Goal: Information Seeking & Learning: Learn about a topic

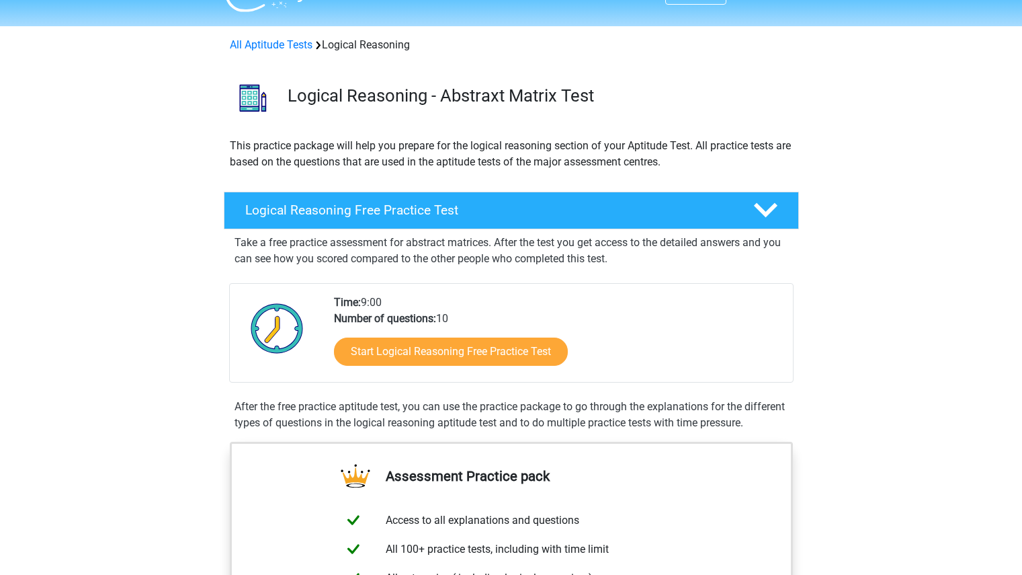
scroll to position [32, 0]
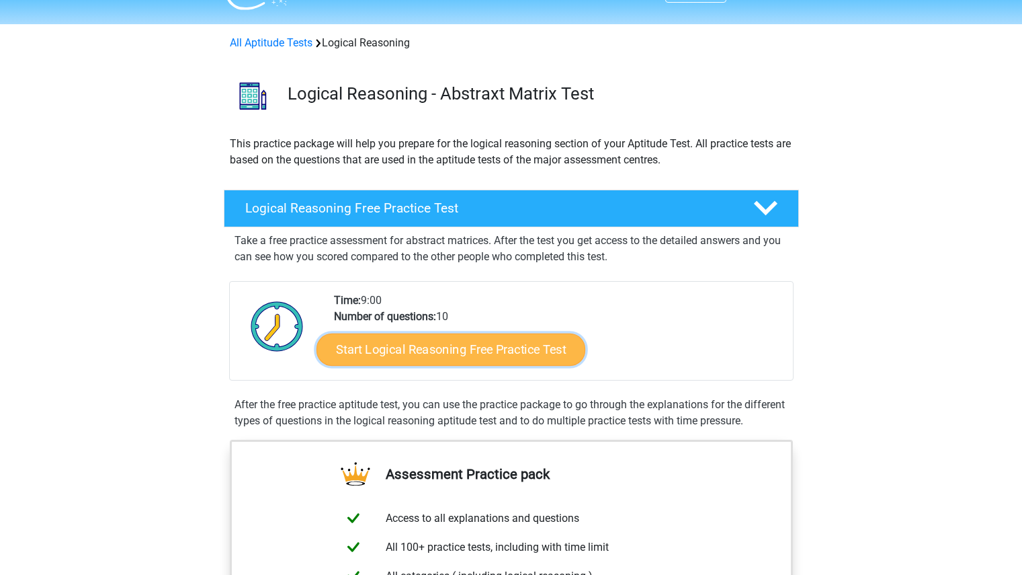
click at [501, 350] on link "Start Logical Reasoning Free Practice Test" at bounding box center [451, 349] width 269 height 32
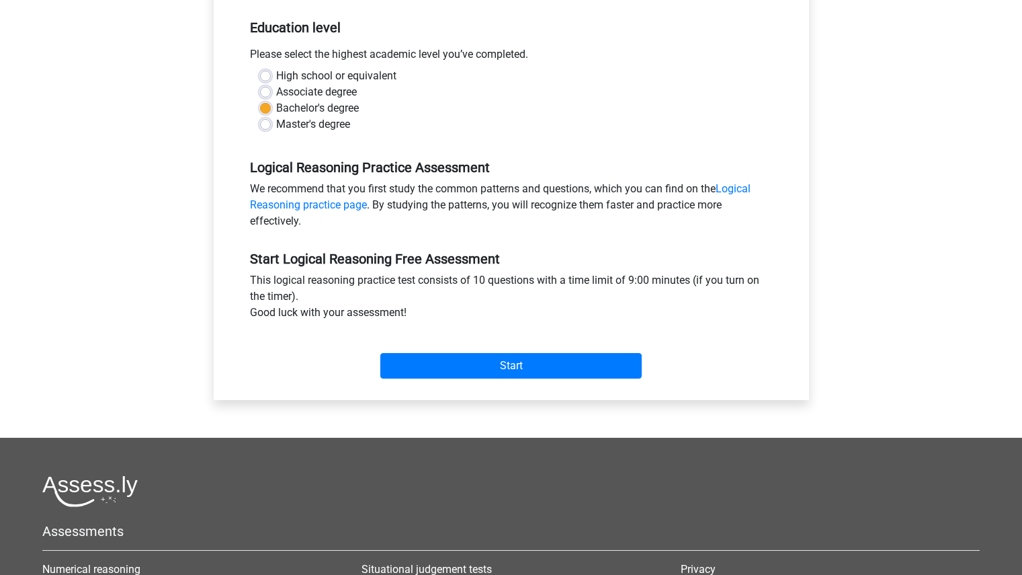
scroll to position [271, 0]
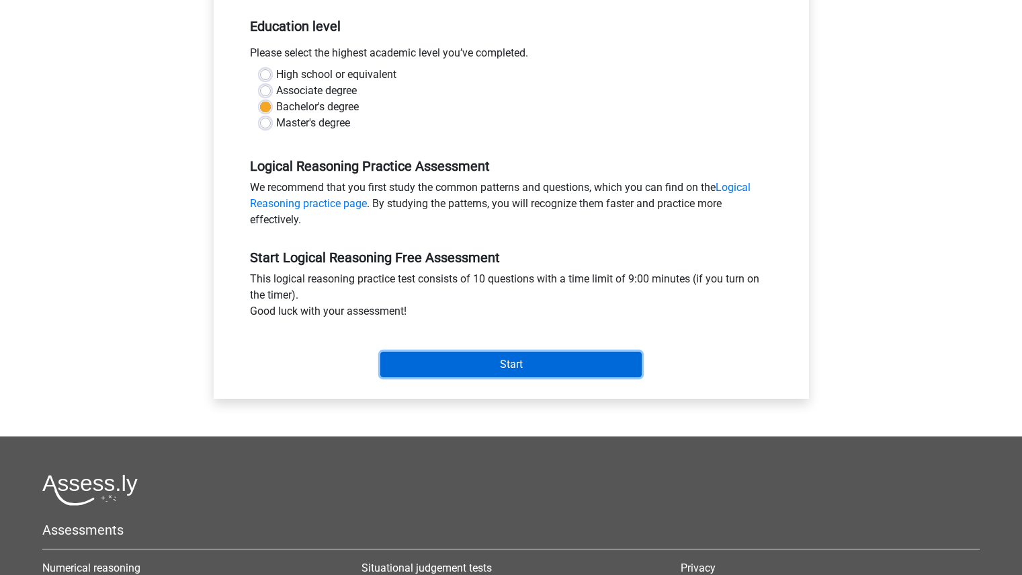
click at [477, 360] on input "Start" at bounding box center [510, 365] width 261 height 26
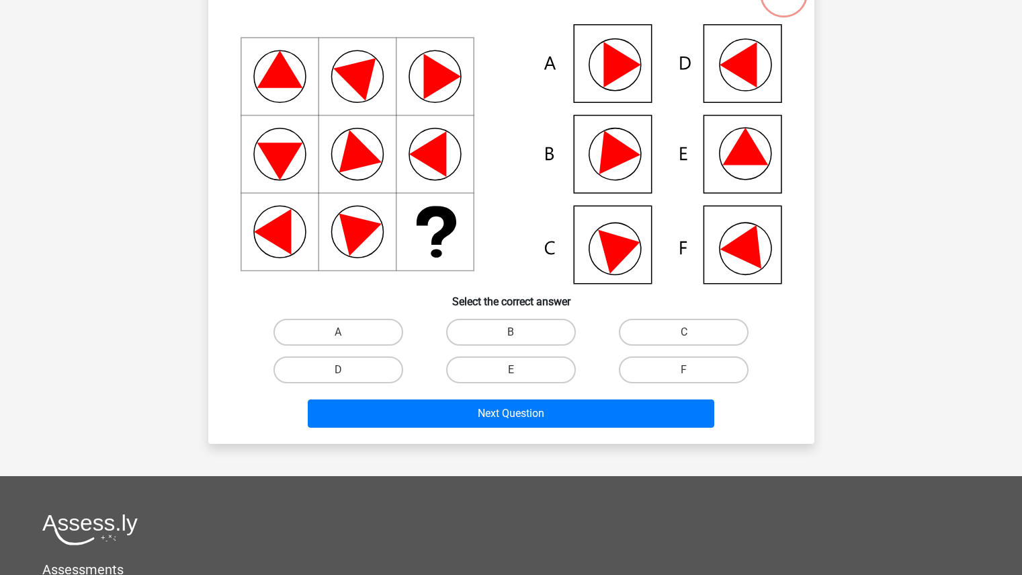
scroll to position [132, 0]
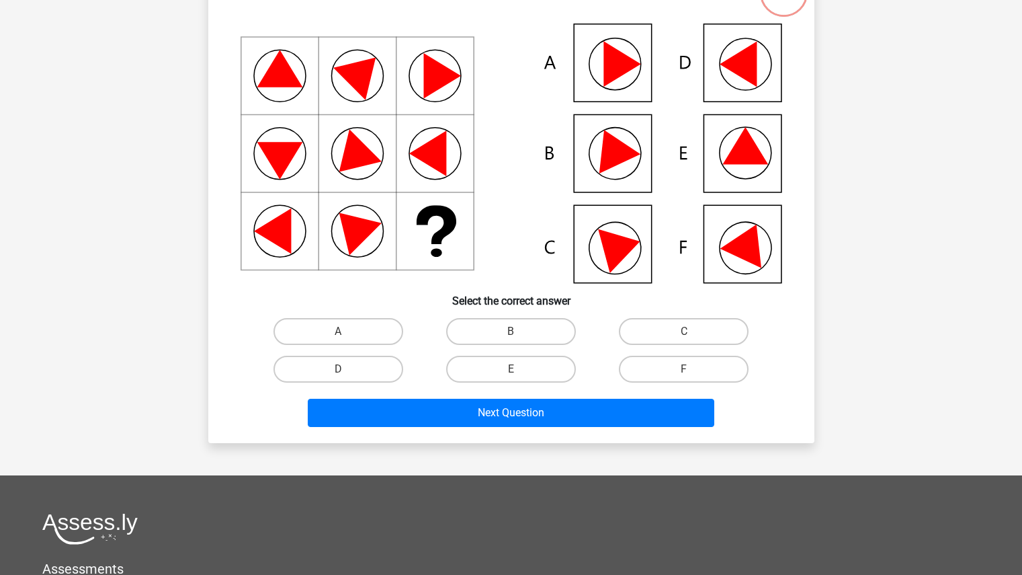
click at [585, 151] on icon at bounding box center [512, 153] width 542 height 259
click at [513, 328] on label "B" at bounding box center [511, 331] width 130 height 27
click at [513, 331] on input "B" at bounding box center [515, 335] width 9 height 9
radio input "true"
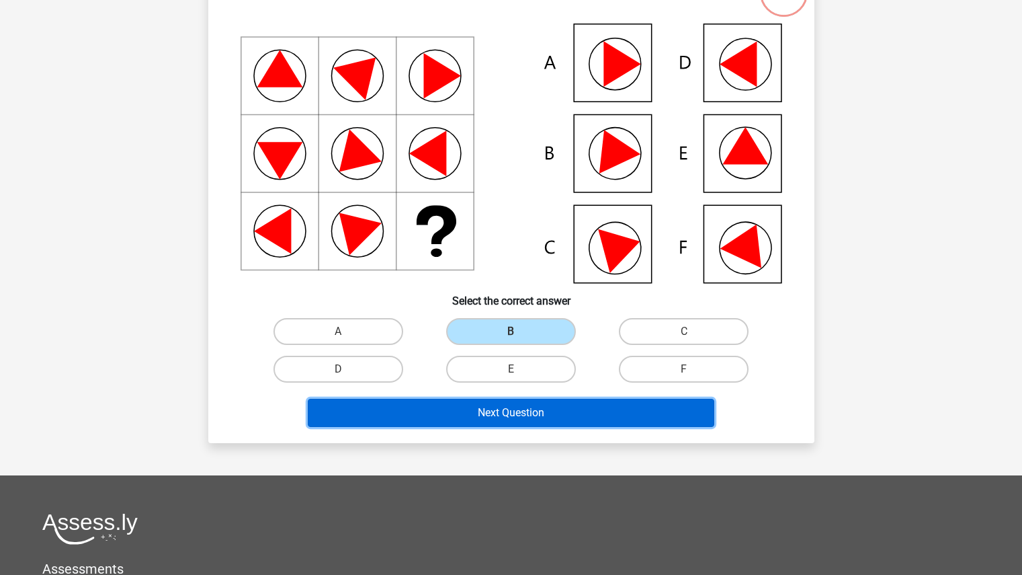
click at [509, 405] on button "Next Question" at bounding box center [511, 413] width 407 height 28
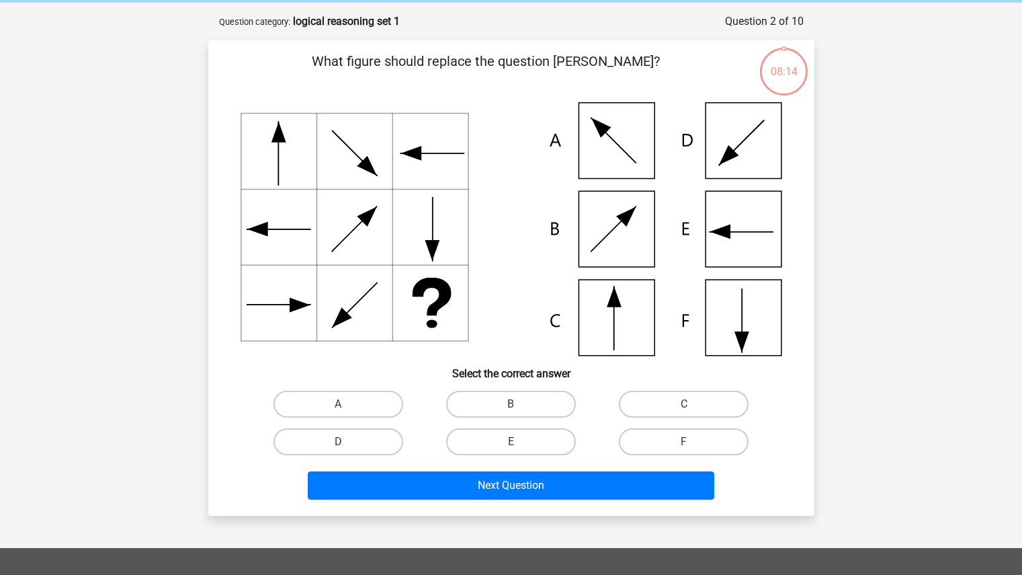
scroll to position [63, 0]
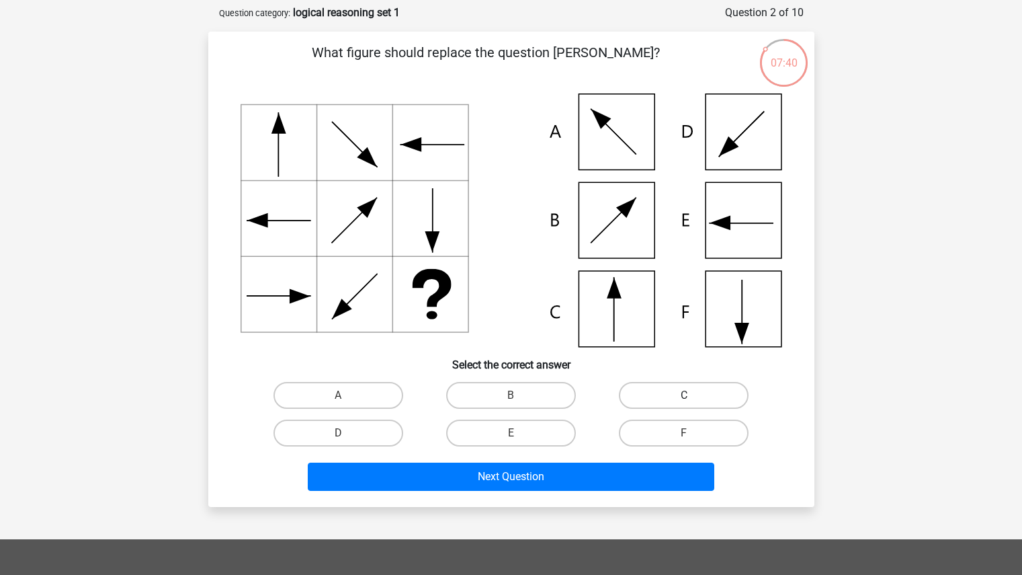
click at [647, 397] on label "C" at bounding box center [684, 395] width 130 height 27
click at [684, 397] on input "C" at bounding box center [688, 399] width 9 height 9
radio input "true"
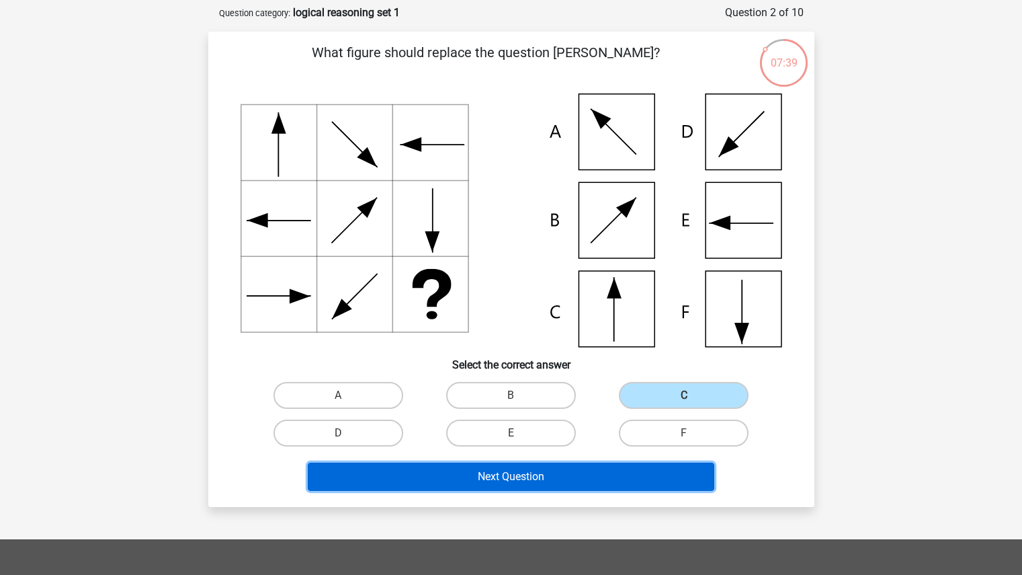
click at [525, 490] on button "Next Question" at bounding box center [511, 476] width 407 height 28
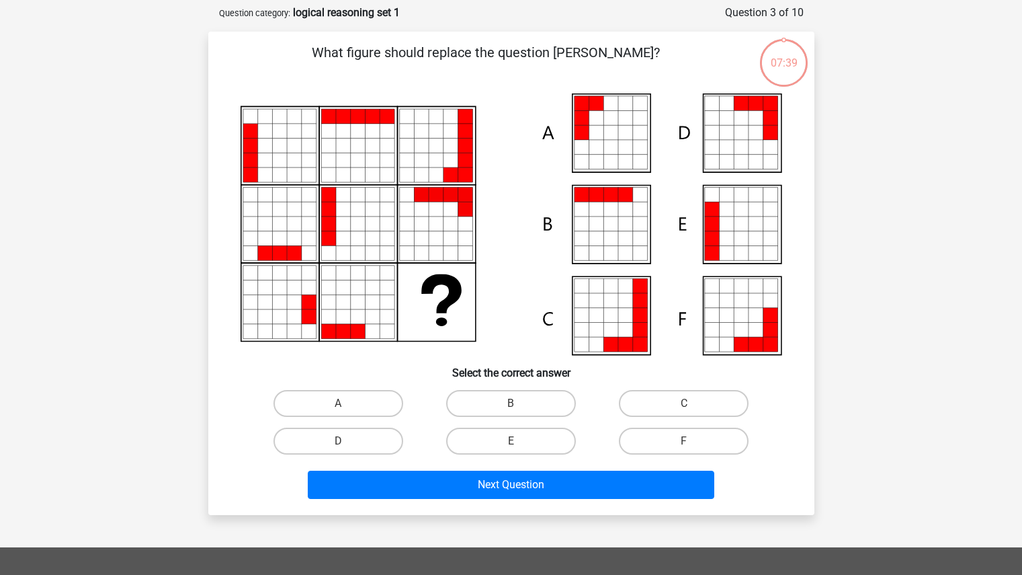
scroll to position [67, 0]
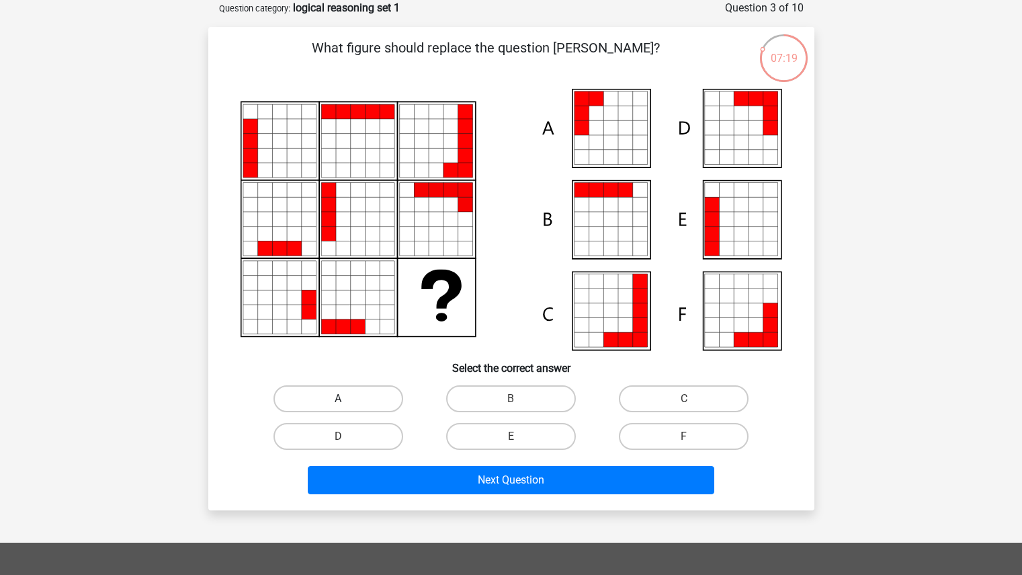
click at [354, 402] on label "A" at bounding box center [339, 398] width 130 height 27
click at [347, 402] on input "A" at bounding box center [342, 403] width 9 height 9
radio input "true"
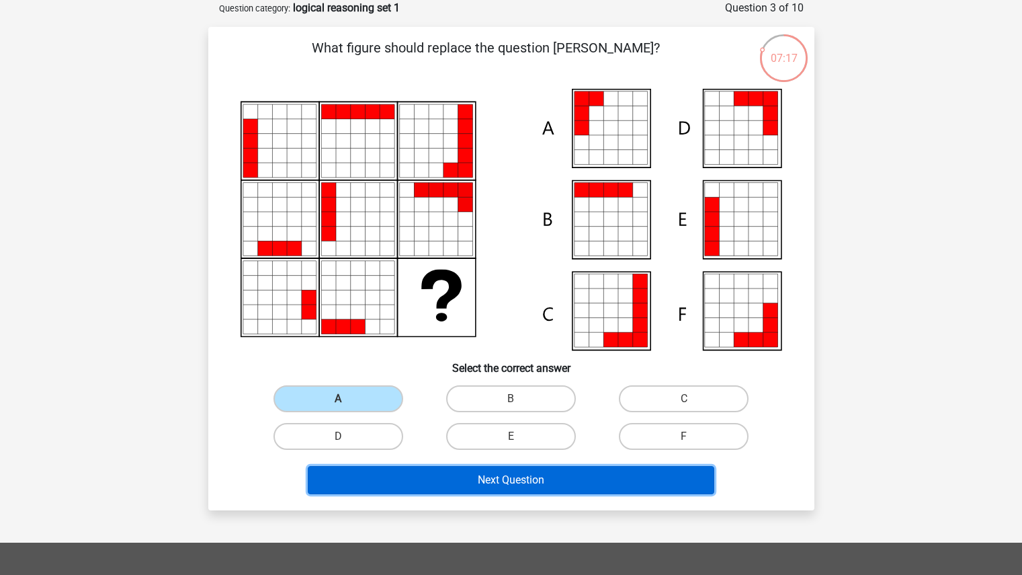
click at [399, 475] on button "Next Question" at bounding box center [511, 480] width 407 height 28
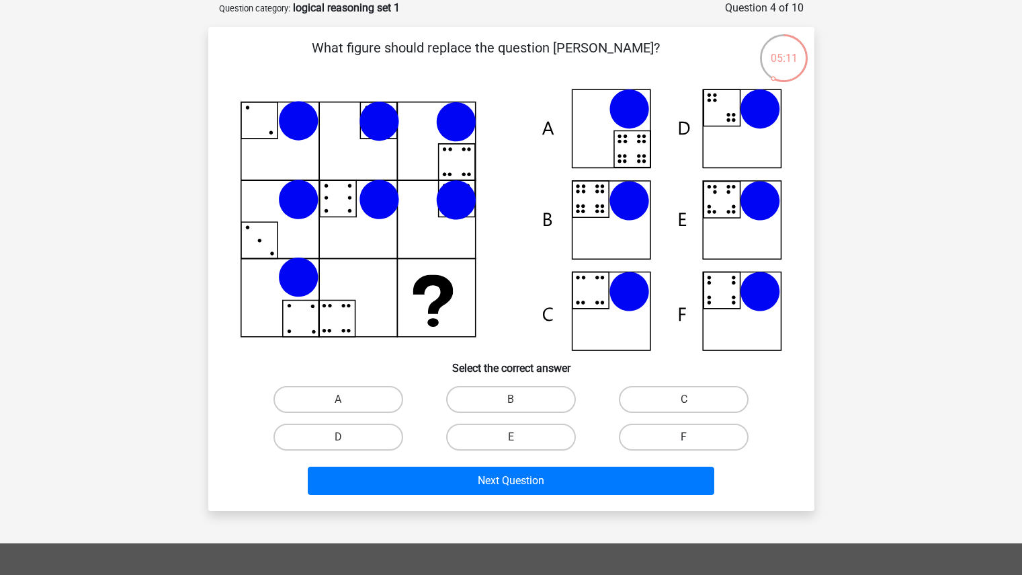
click at [643, 435] on label "F" at bounding box center [684, 436] width 130 height 27
click at [684, 437] on input "F" at bounding box center [688, 441] width 9 height 9
radio input "true"
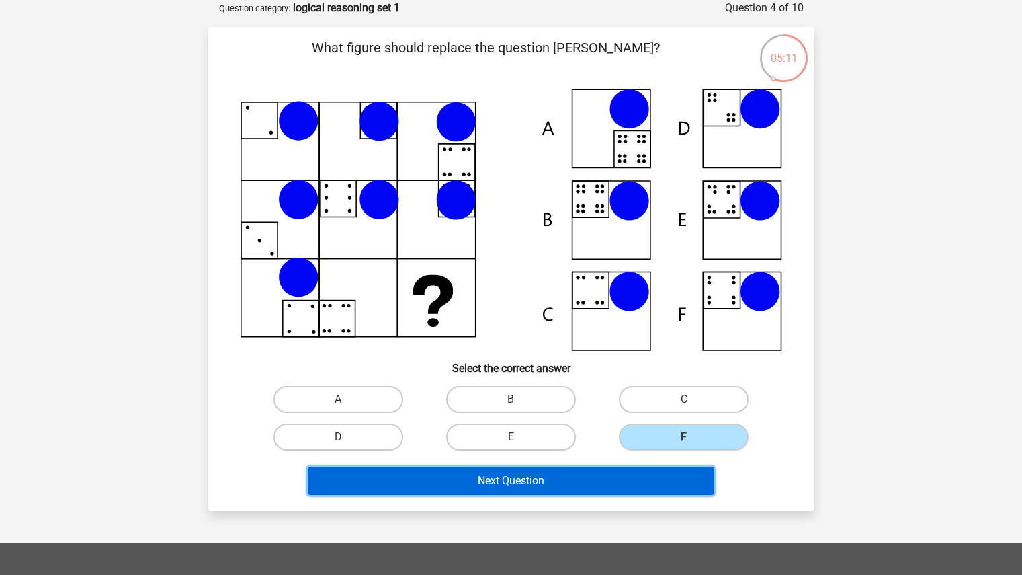
click at [567, 485] on button "Next Question" at bounding box center [511, 480] width 407 height 28
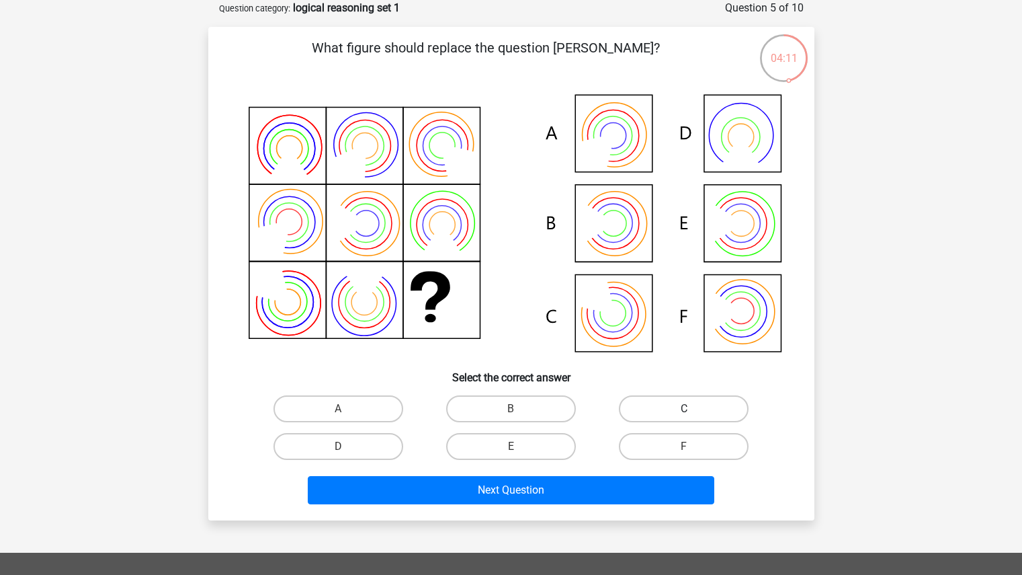
click at [654, 407] on label "C" at bounding box center [684, 408] width 130 height 27
click at [684, 409] on input "C" at bounding box center [688, 413] width 9 height 9
radio input "true"
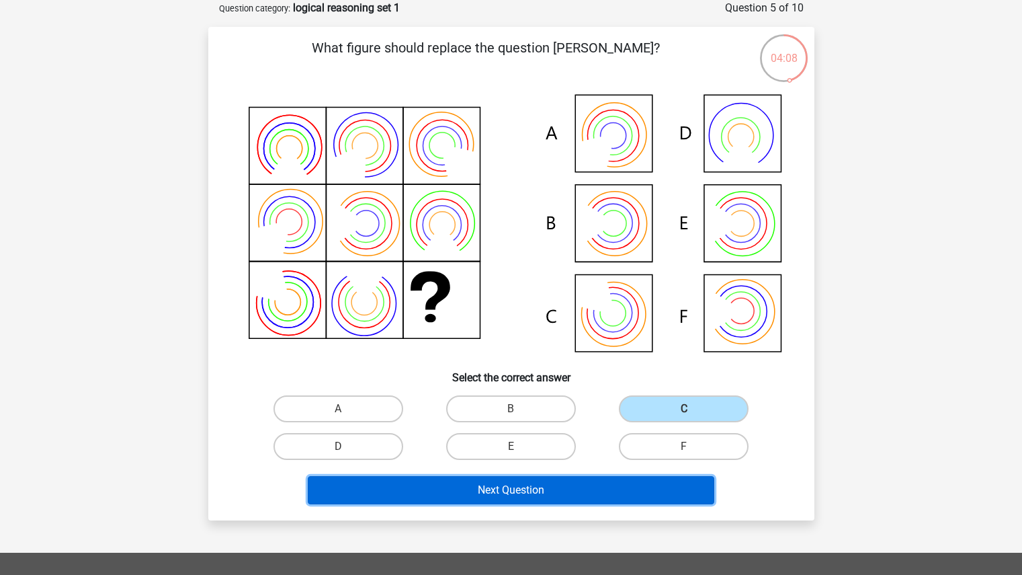
click at [483, 487] on button "Next Question" at bounding box center [511, 490] width 407 height 28
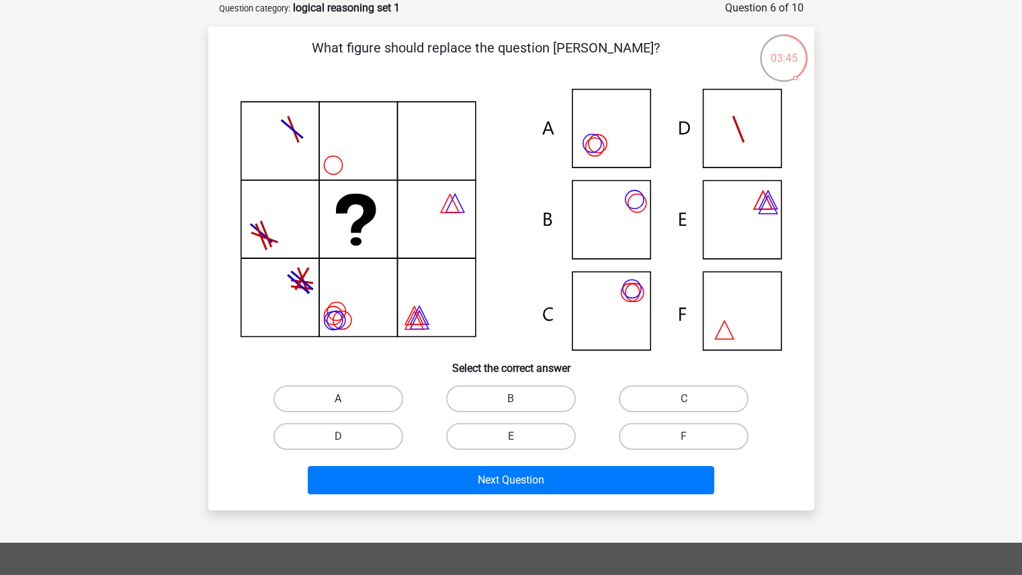
click at [331, 404] on label "A" at bounding box center [339, 398] width 130 height 27
click at [338, 404] on input "A" at bounding box center [342, 403] width 9 height 9
radio input "true"
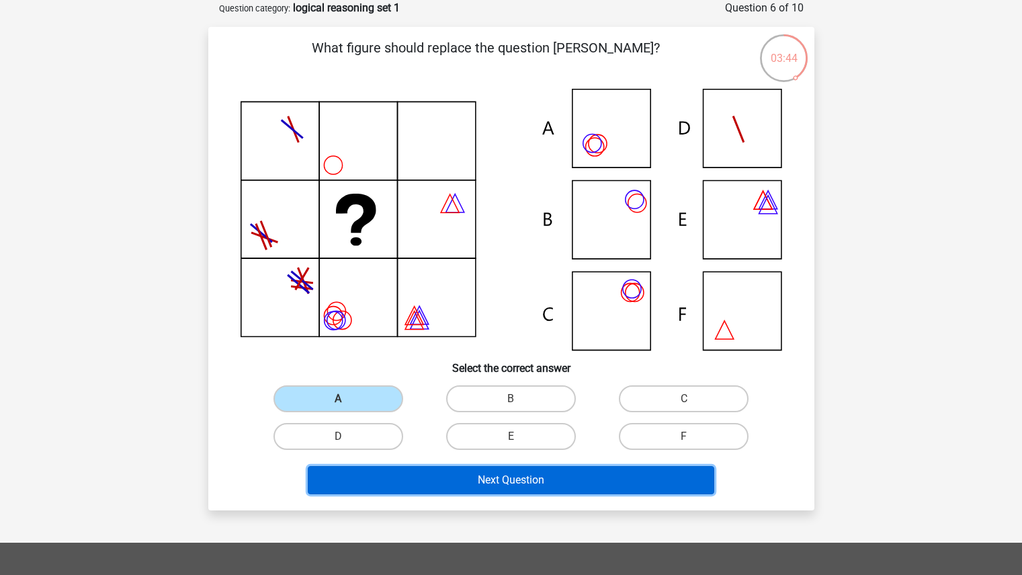
click at [423, 468] on button "Next Question" at bounding box center [511, 480] width 407 height 28
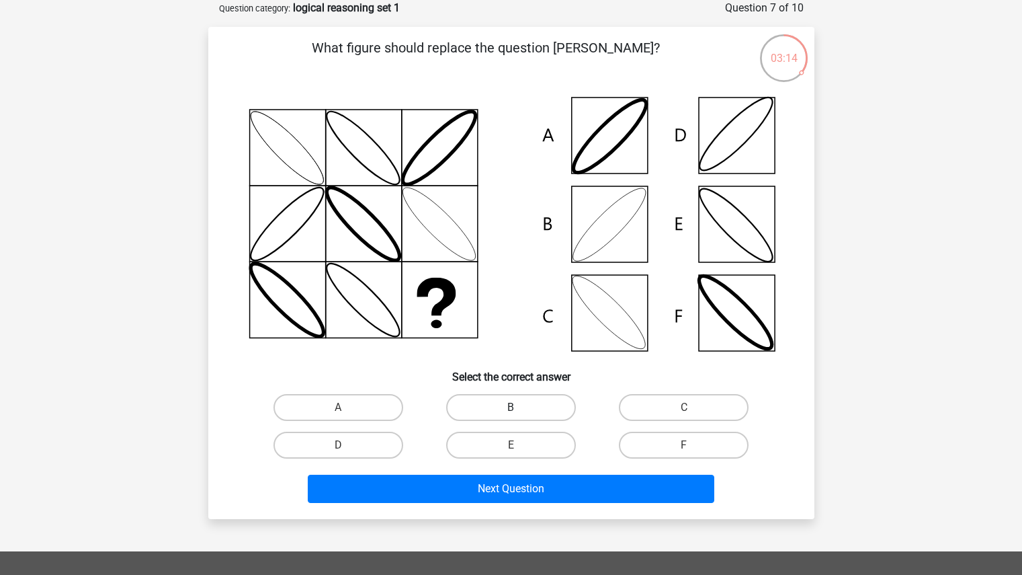
click at [485, 413] on label "B" at bounding box center [511, 407] width 130 height 27
click at [511, 413] on input "B" at bounding box center [515, 411] width 9 height 9
radio input "true"
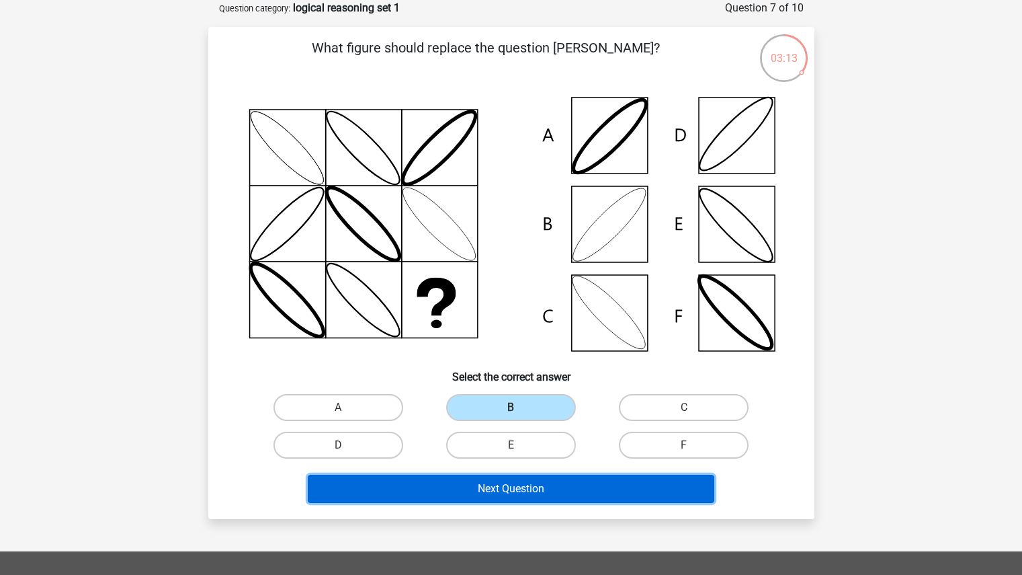
click at [494, 492] on button "Next Question" at bounding box center [511, 489] width 407 height 28
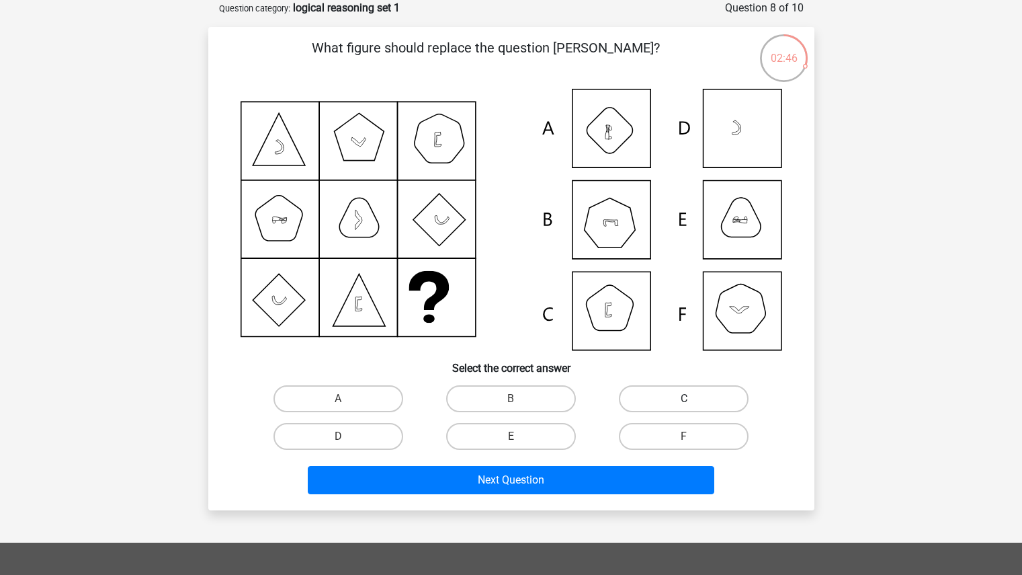
click at [628, 395] on label "C" at bounding box center [684, 398] width 130 height 27
click at [684, 399] on input "C" at bounding box center [688, 403] width 9 height 9
radio input "true"
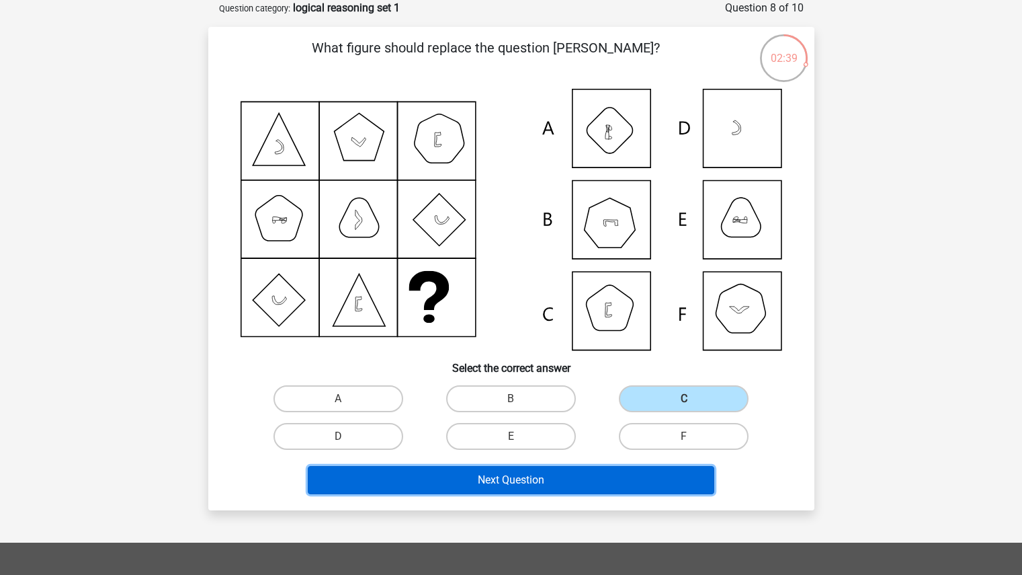
click at [389, 477] on button "Next Question" at bounding box center [511, 480] width 407 height 28
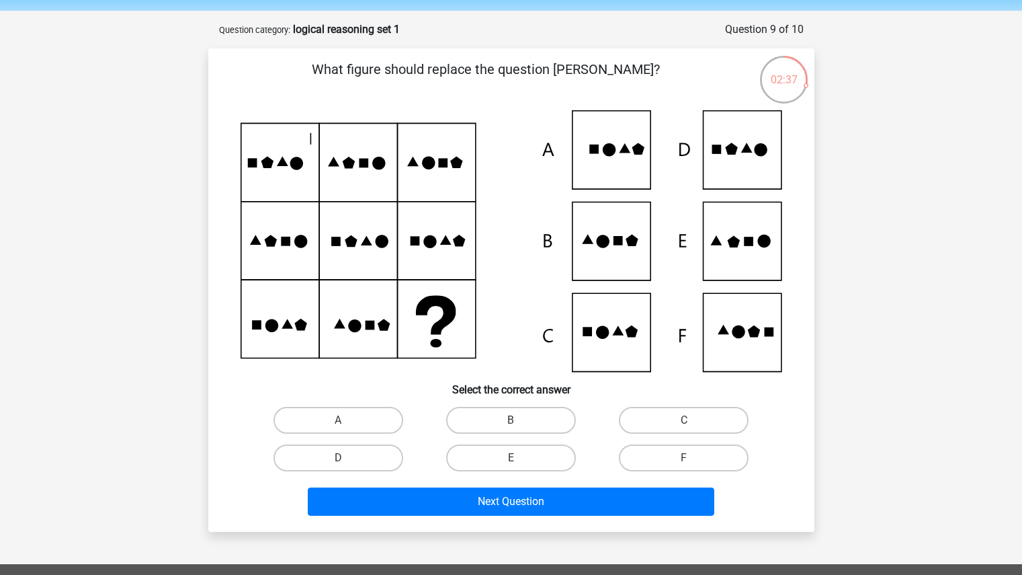
scroll to position [44, 0]
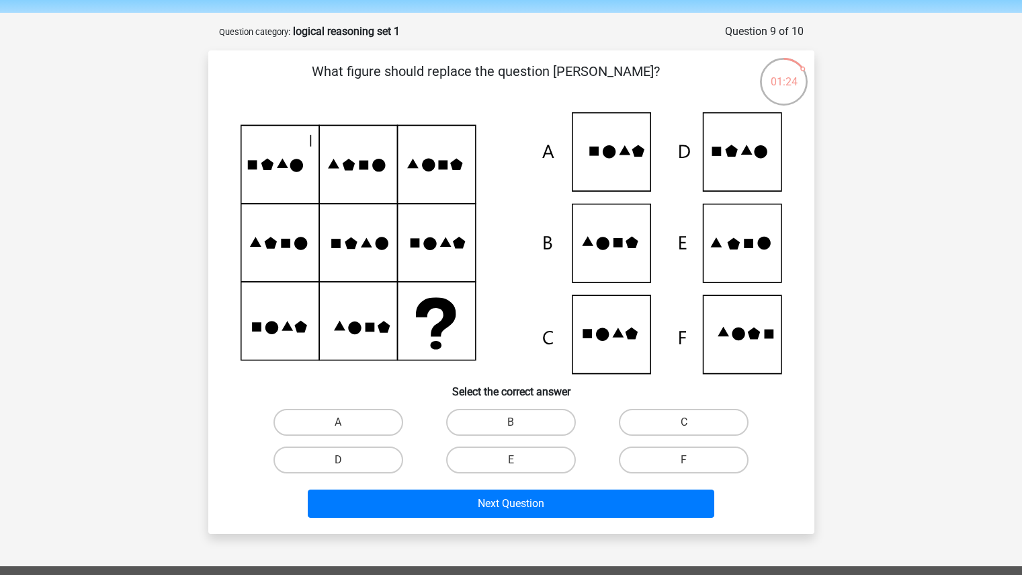
click at [726, 264] on icon at bounding box center [512, 242] width 542 height 261
click at [500, 468] on label "E" at bounding box center [511, 459] width 130 height 27
click at [511, 468] on input "E" at bounding box center [515, 464] width 9 height 9
radio input "true"
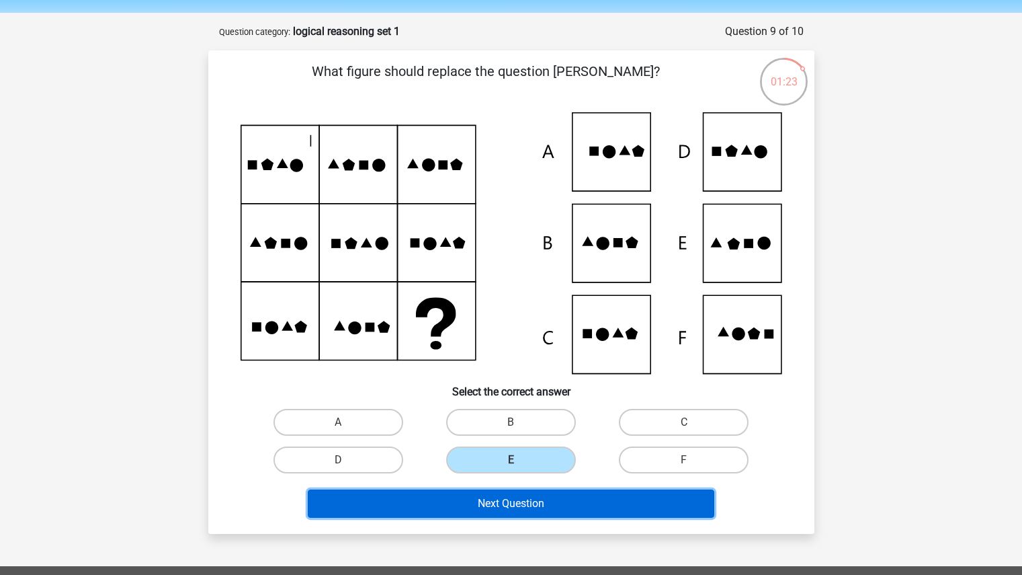
click at [503, 507] on button "Next Question" at bounding box center [511, 503] width 407 height 28
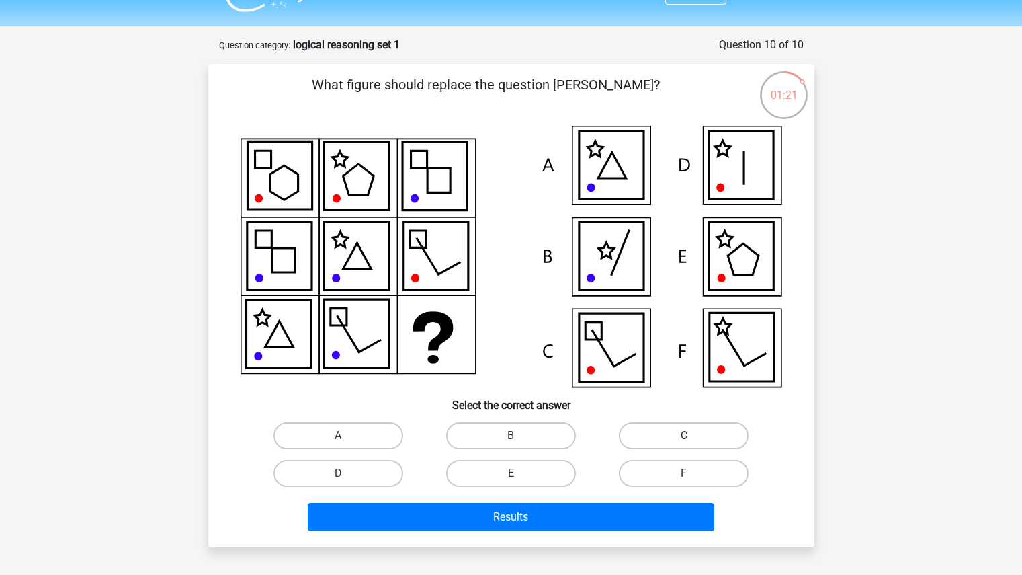
scroll to position [30, 0]
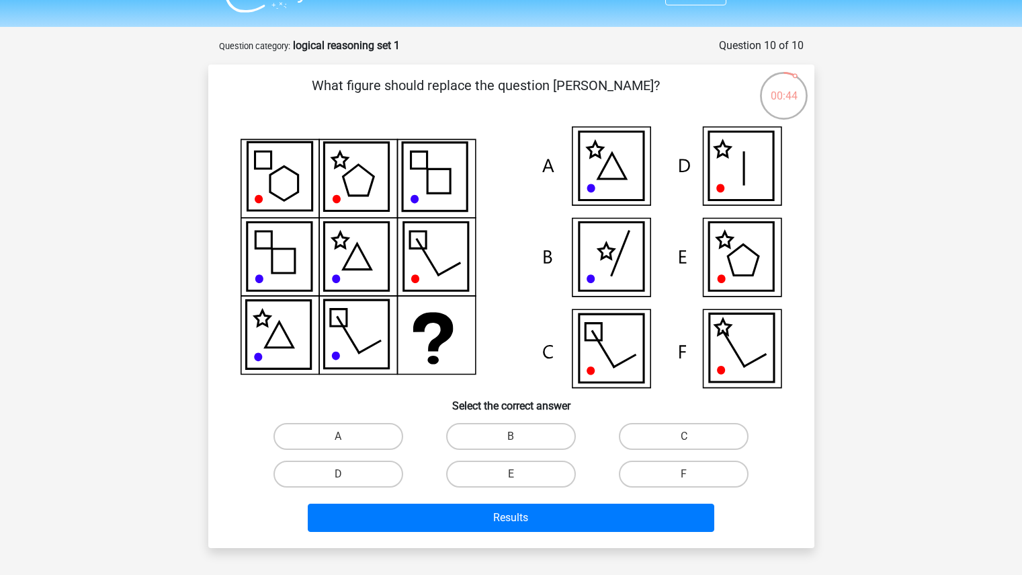
click at [528, 410] on h6 "Select the correct answer" at bounding box center [511, 400] width 563 height 24
click at [524, 420] on div "B" at bounding box center [511, 436] width 173 height 38
click at [532, 446] on label "B" at bounding box center [511, 436] width 130 height 27
click at [520, 445] on input "B" at bounding box center [515, 440] width 9 height 9
radio input "true"
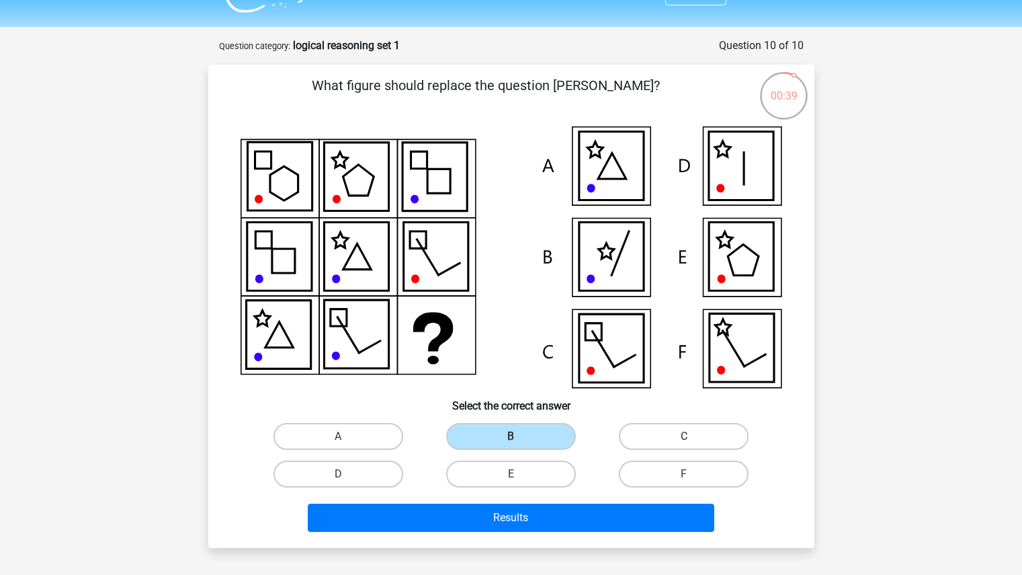
click at [669, 430] on label "C" at bounding box center [684, 436] width 130 height 27
click at [684, 436] on input "C" at bounding box center [688, 440] width 9 height 9
radio input "true"
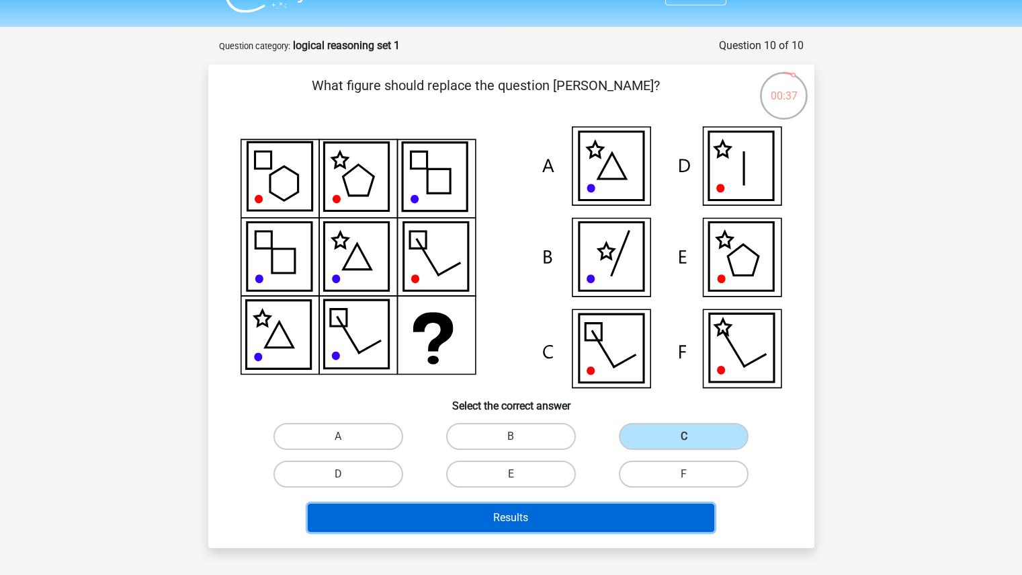
click at [509, 501] on div "Results" at bounding box center [511, 515] width 563 height 44
click at [508, 516] on button "Results" at bounding box center [511, 517] width 407 height 28
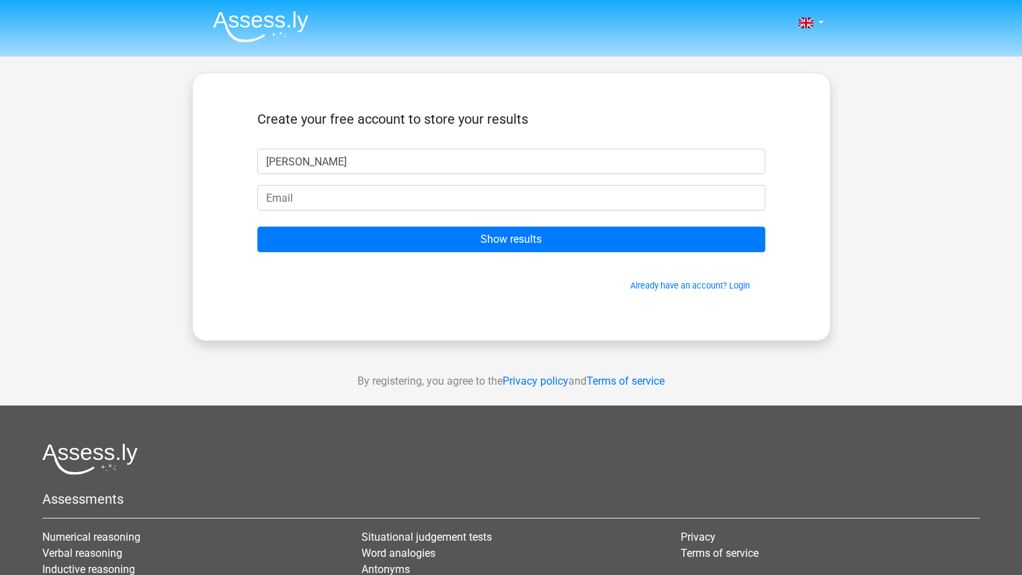
type input "sophie"
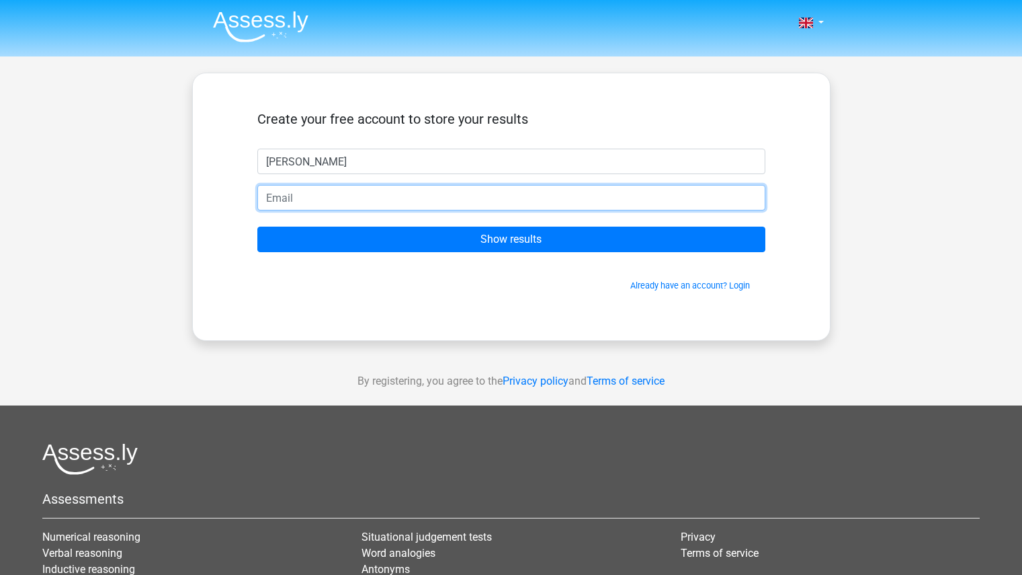
click at [391, 208] on input "email" at bounding box center [511, 198] width 508 height 26
type input "shf72005@gmail.com"
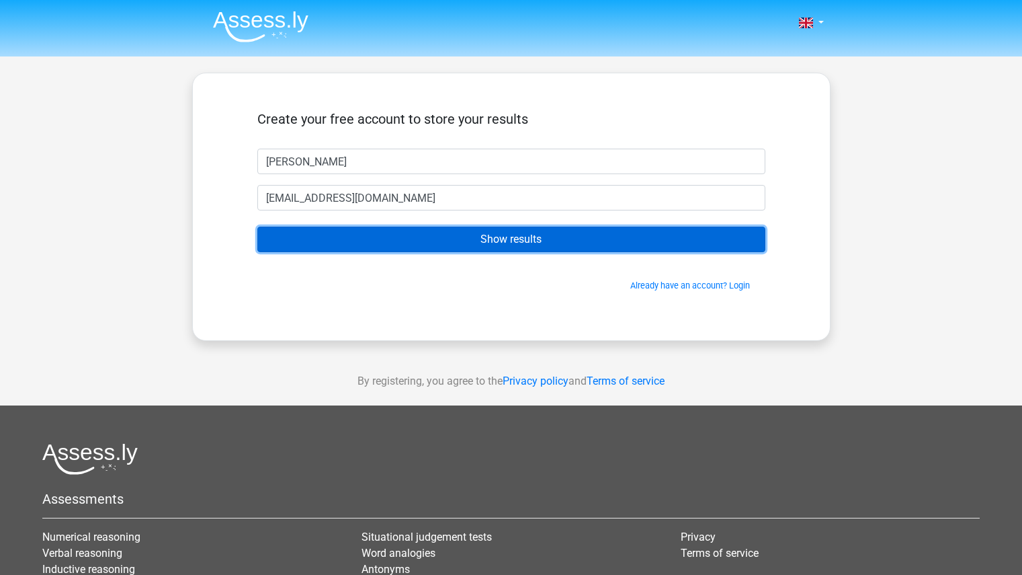
click at [357, 241] on input "Show results" at bounding box center [511, 240] width 508 height 26
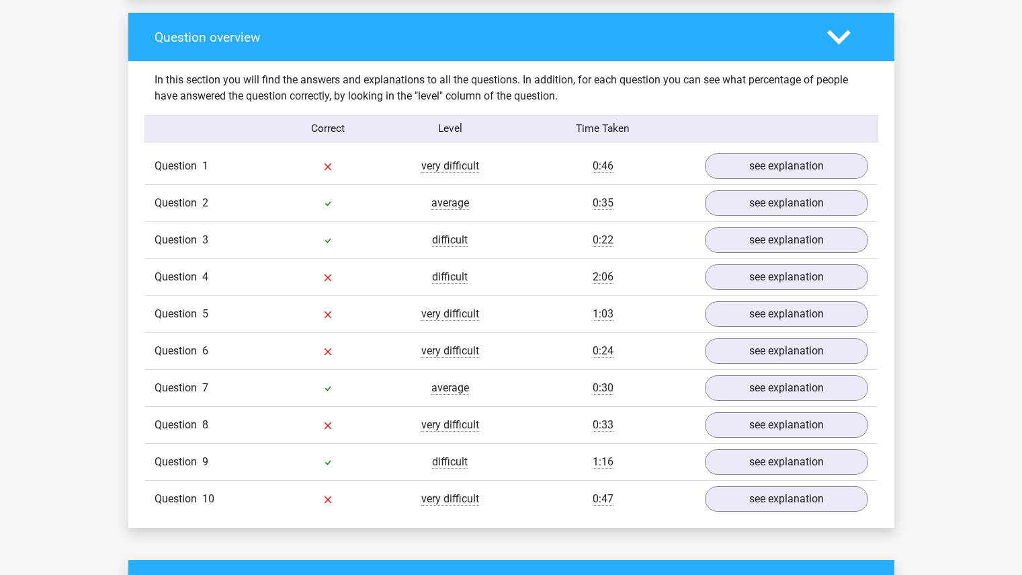
scroll to position [985, 0]
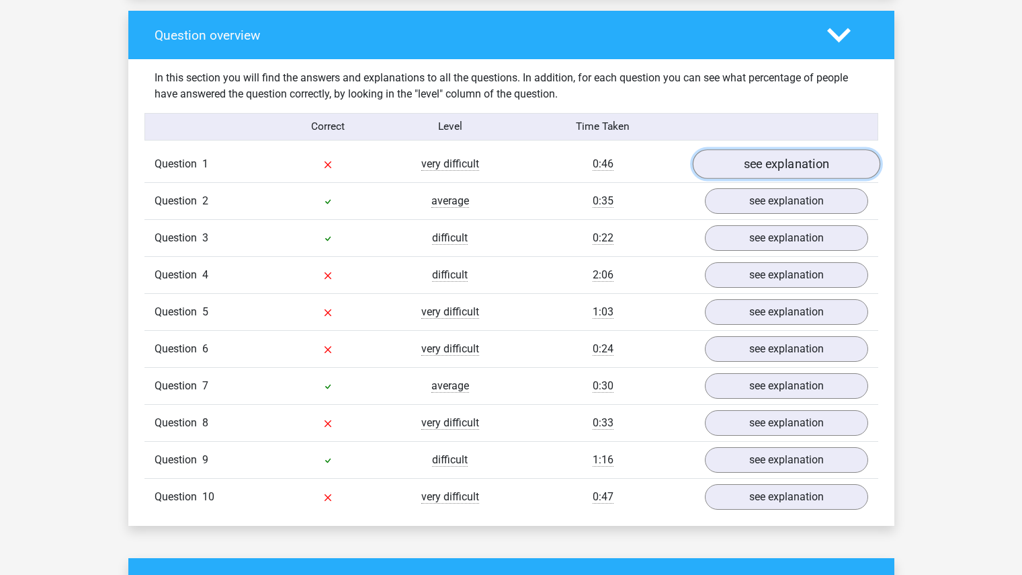
click at [769, 166] on link "see explanation" at bounding box center [786, 165] width 188 height 30
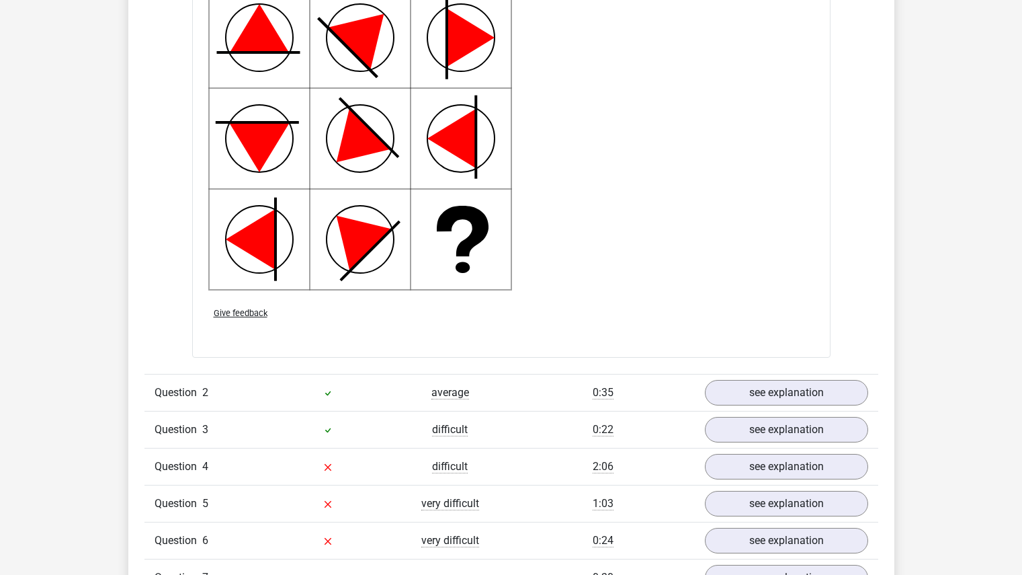
scroll to position [1755, 0]
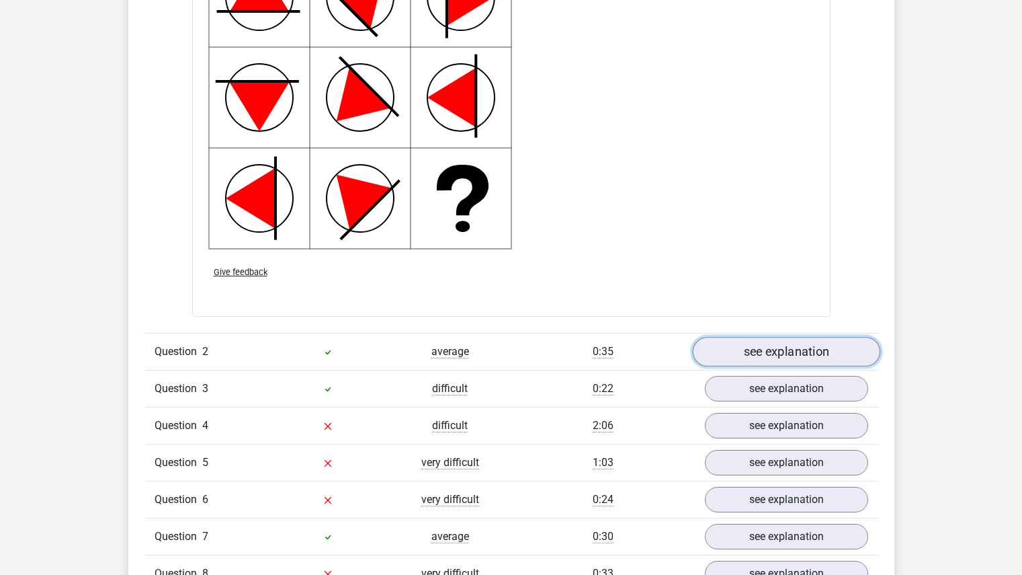
click at [746, 359] on link "see explanation" at bounding box center [786, 352] width 188 height 30
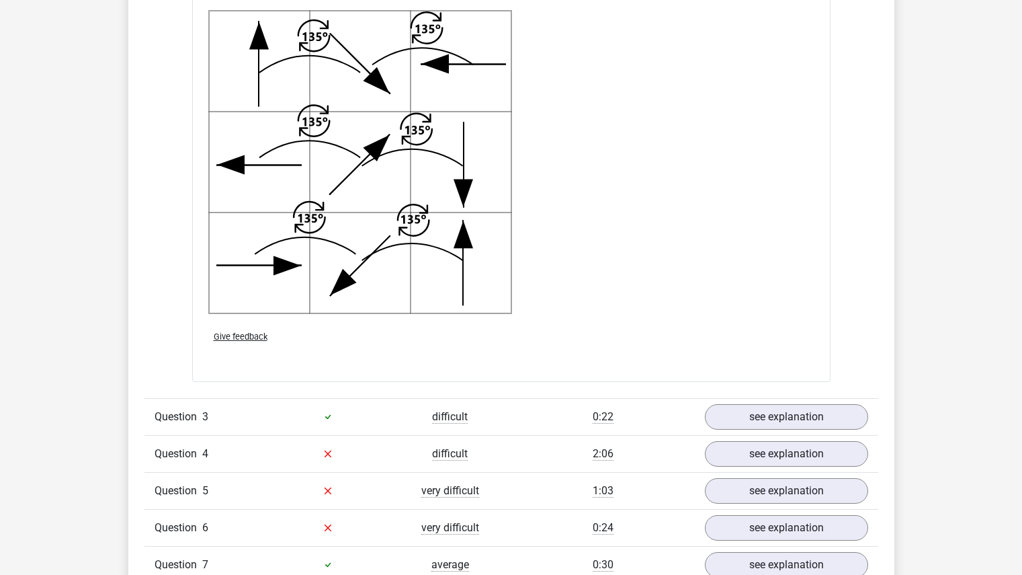
scroll to position [2617, 0]
click at [725, 421] on link "see explanation" at bounding box center [786, 416] width 188 height 30
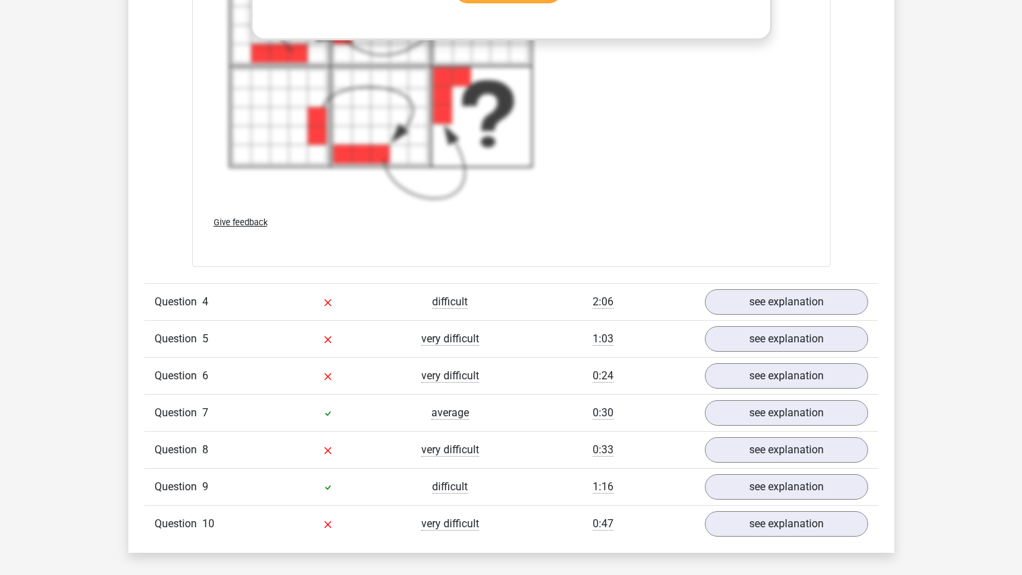
scroll to position [3781, 0]
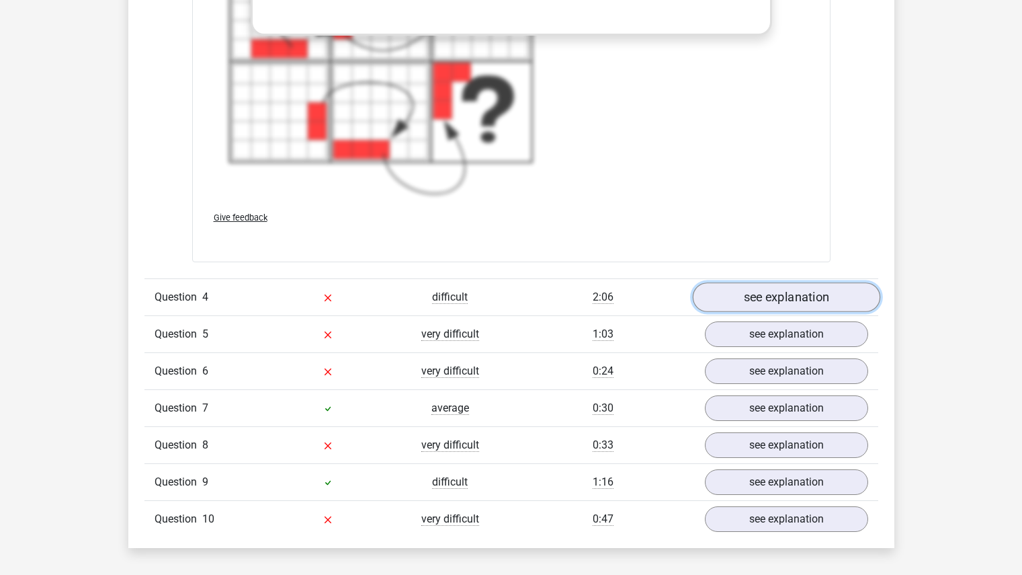
click at [762, 296] on link "see explanation" at bounding box center [786, 297] width 188 height 30
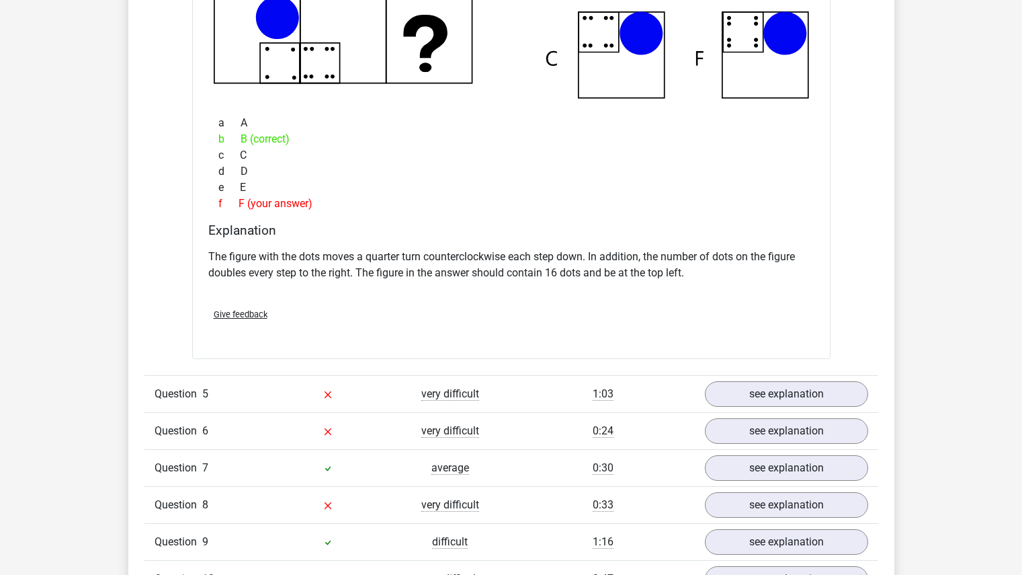
scroll to position [4337, 0]
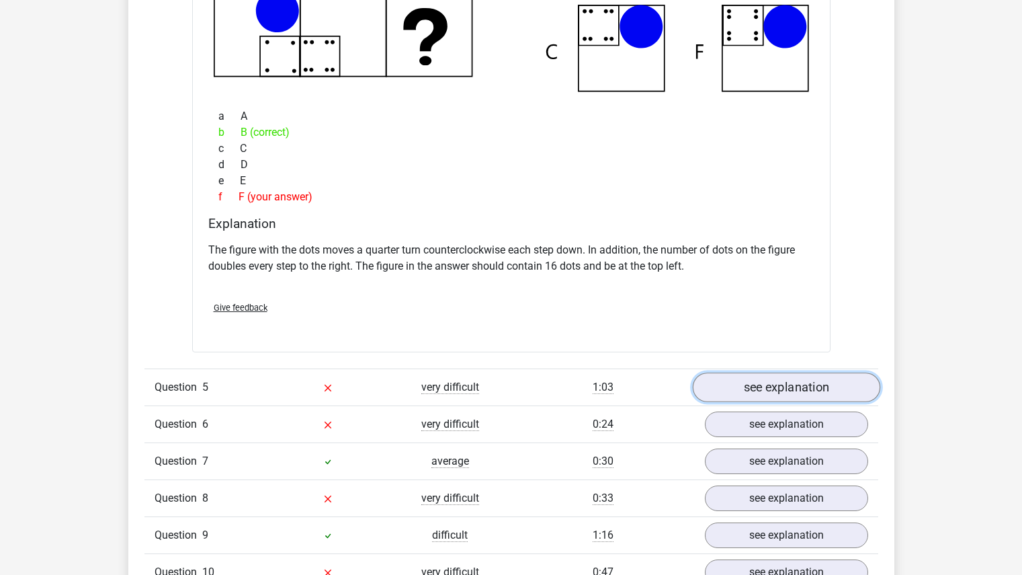
click at [738, 391] on link "see explanation" at bounding box center [786, 387] width 188 height 30
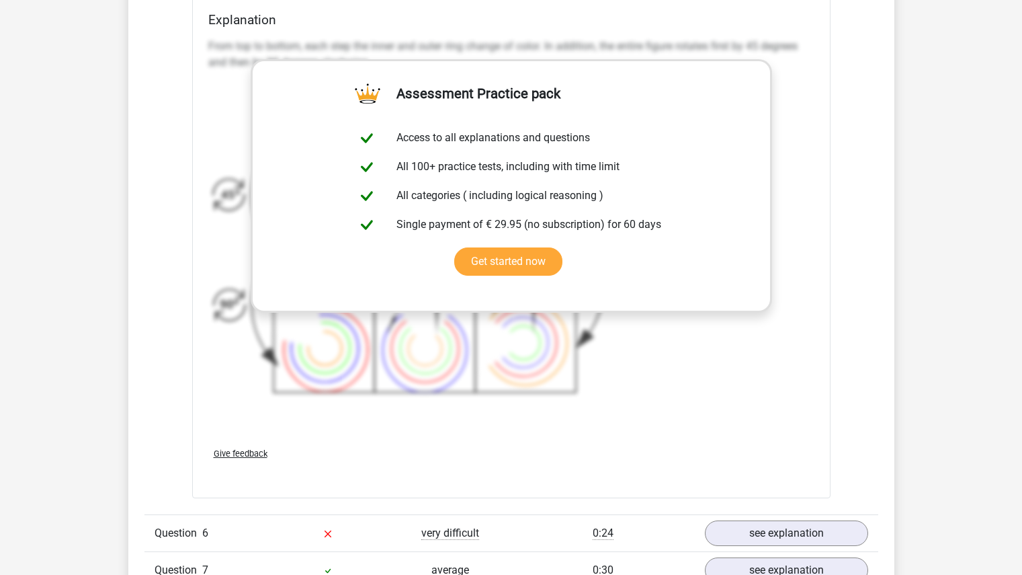
scroll to position [5208, 0]
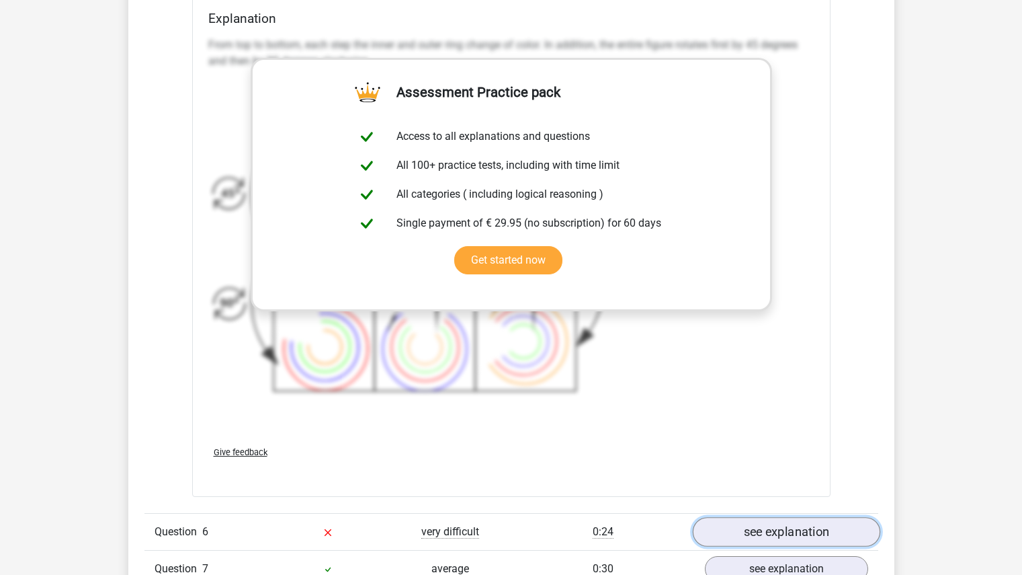
click at [741, 530] on link "see explanation" at bounding box center [786, 533] width 188 height 30
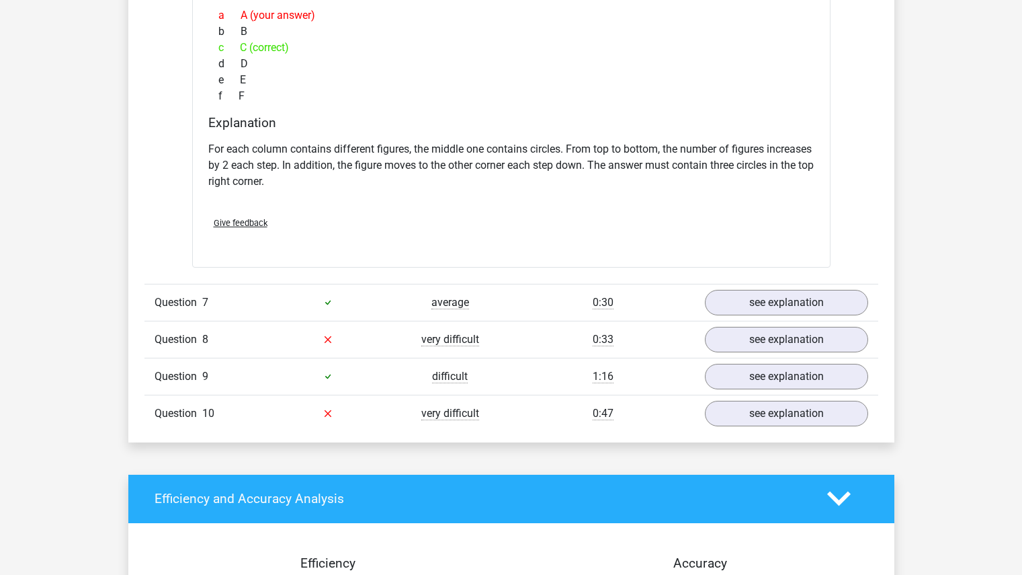
scroll to position [6099, 0]
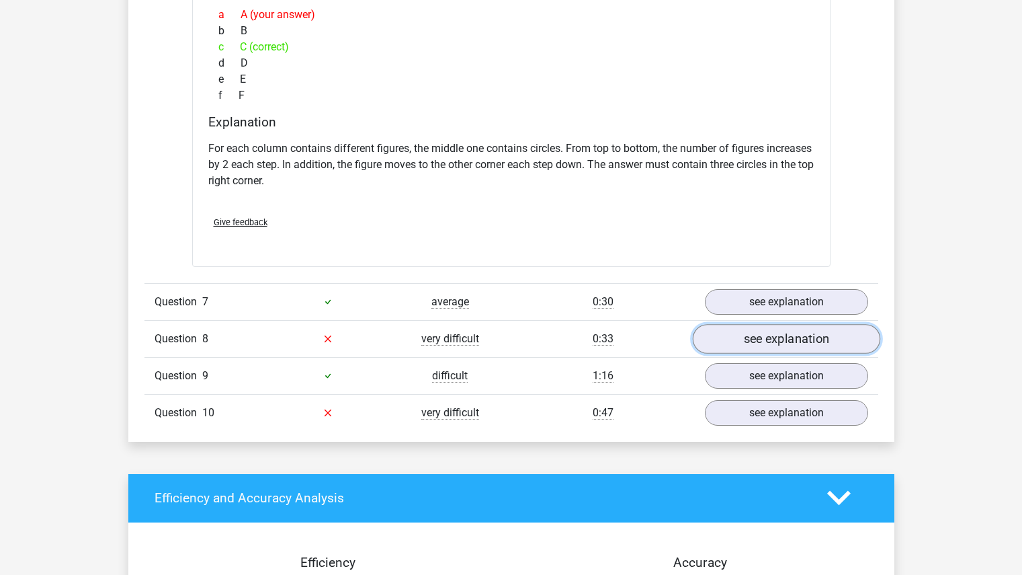
click at [729, 335] on link "see explanation" at bounding box center [786, 339] width 188 height 30
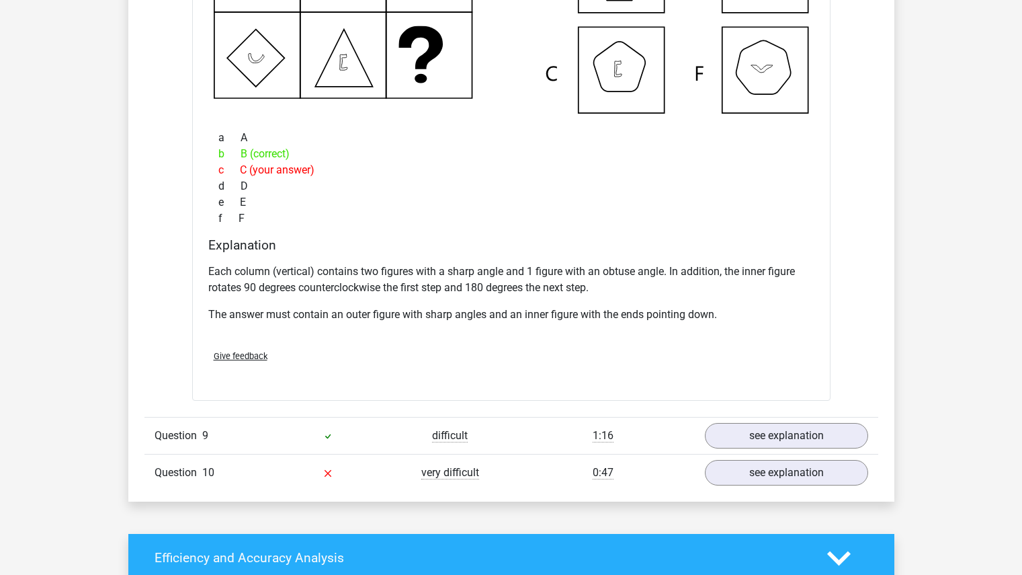
scroll to position [6735, 0]
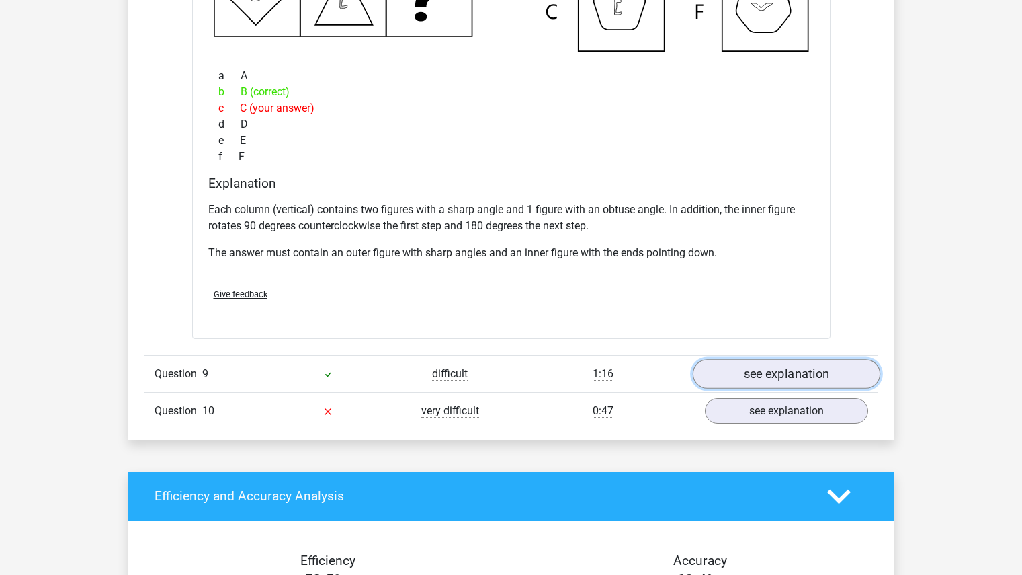
click at [748, 381] on link "see explanation" at bounding box center [786, 374] width 188 height 30
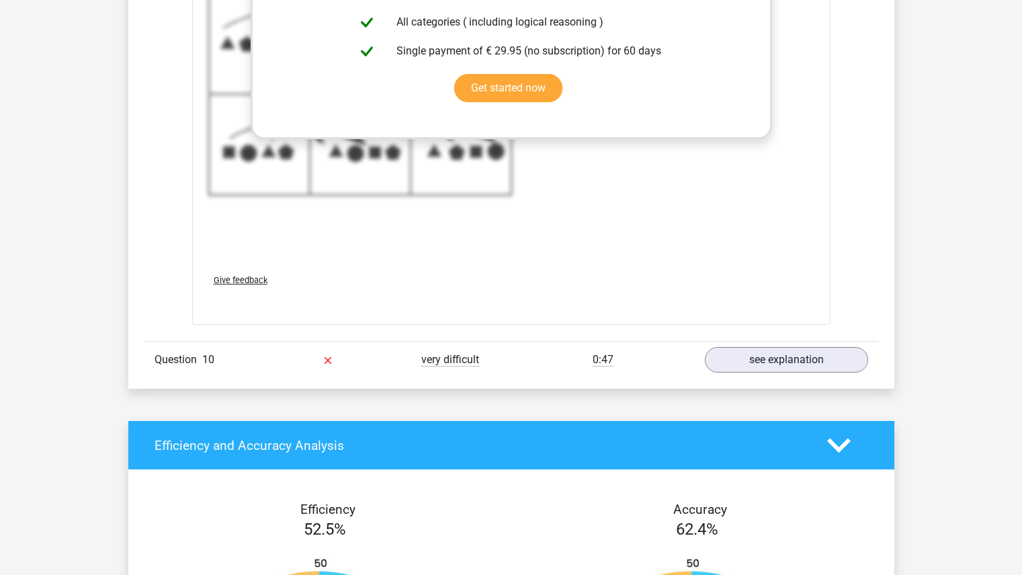
scroll to position [7762, 0]
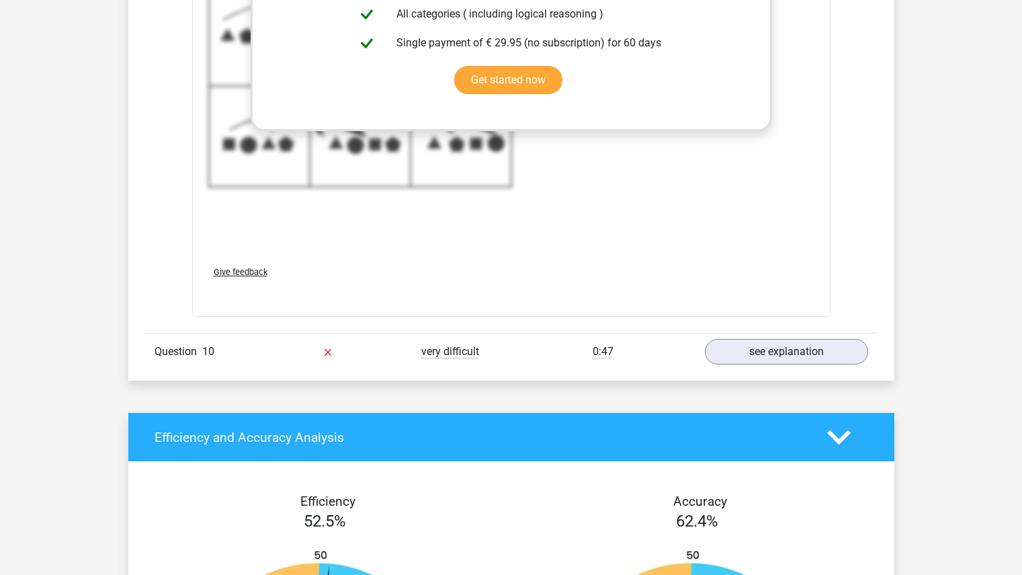
click at [733, 345] on link "see explanation" at bounding box center [786, 352] width 188 height 30
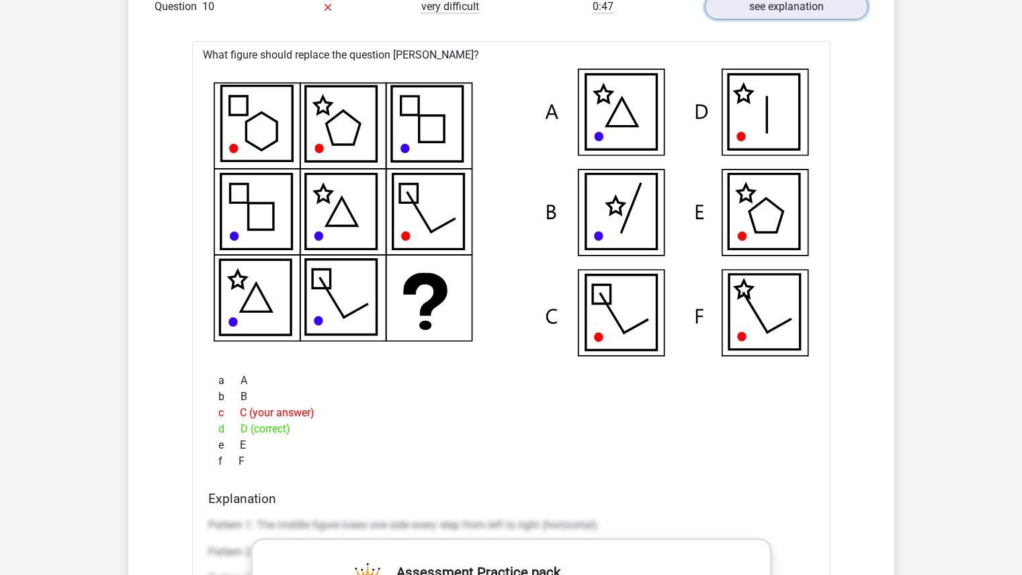
scroll to position [8103, 0]
